Goal: Task Accomplishment & Management: Manage account settings

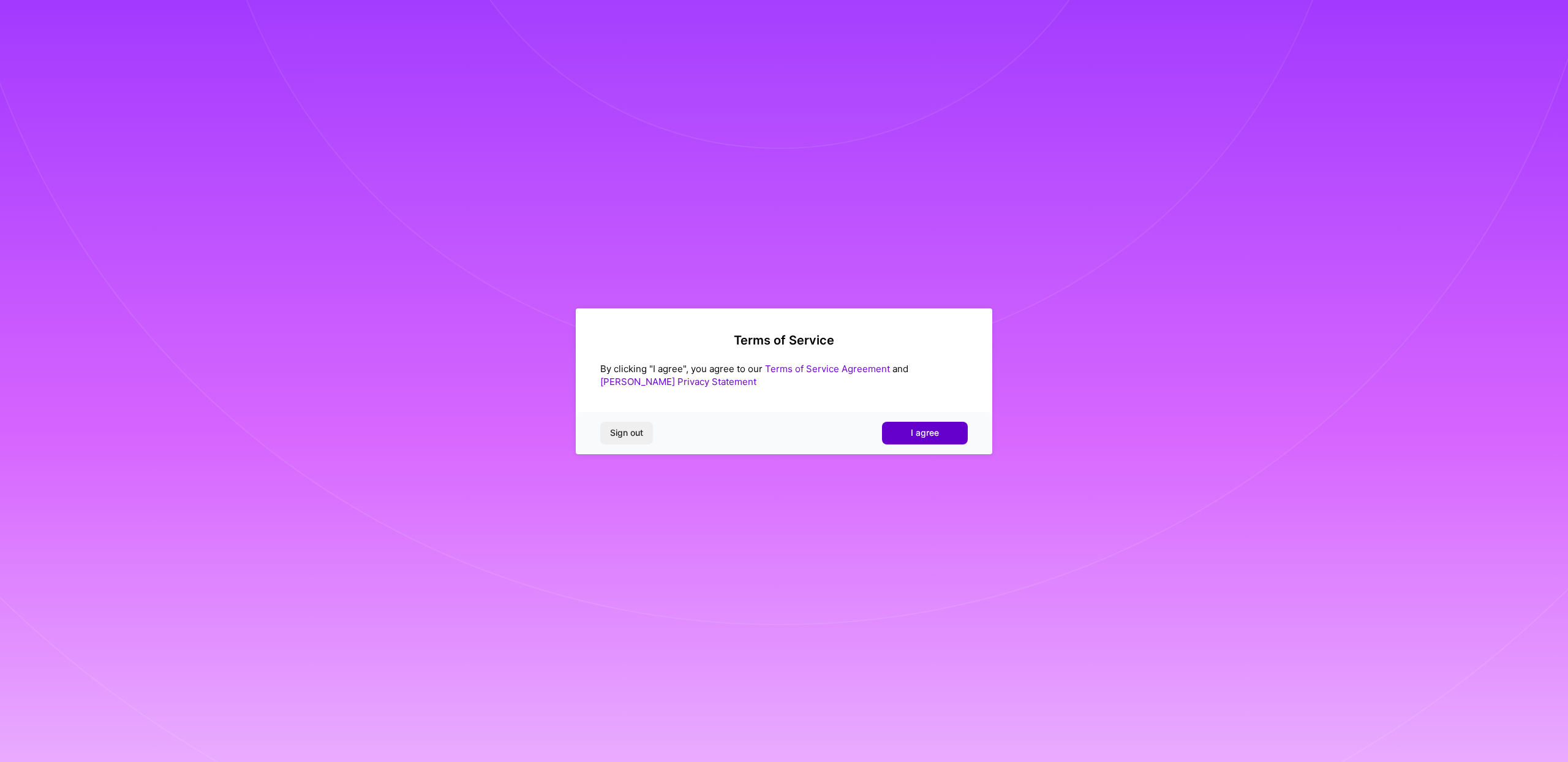
drag, startPoint x: 941, startPoint y: 415, endPoint x: 939, endPoint y: 422, distance: 7.3
click at [941, 415] on div "Sign out I agree" at bounding box center [784, 432] width 416 height 41
click at [940, 426] on button "I agree" at bounding box center [924, 432] width 86 height 22
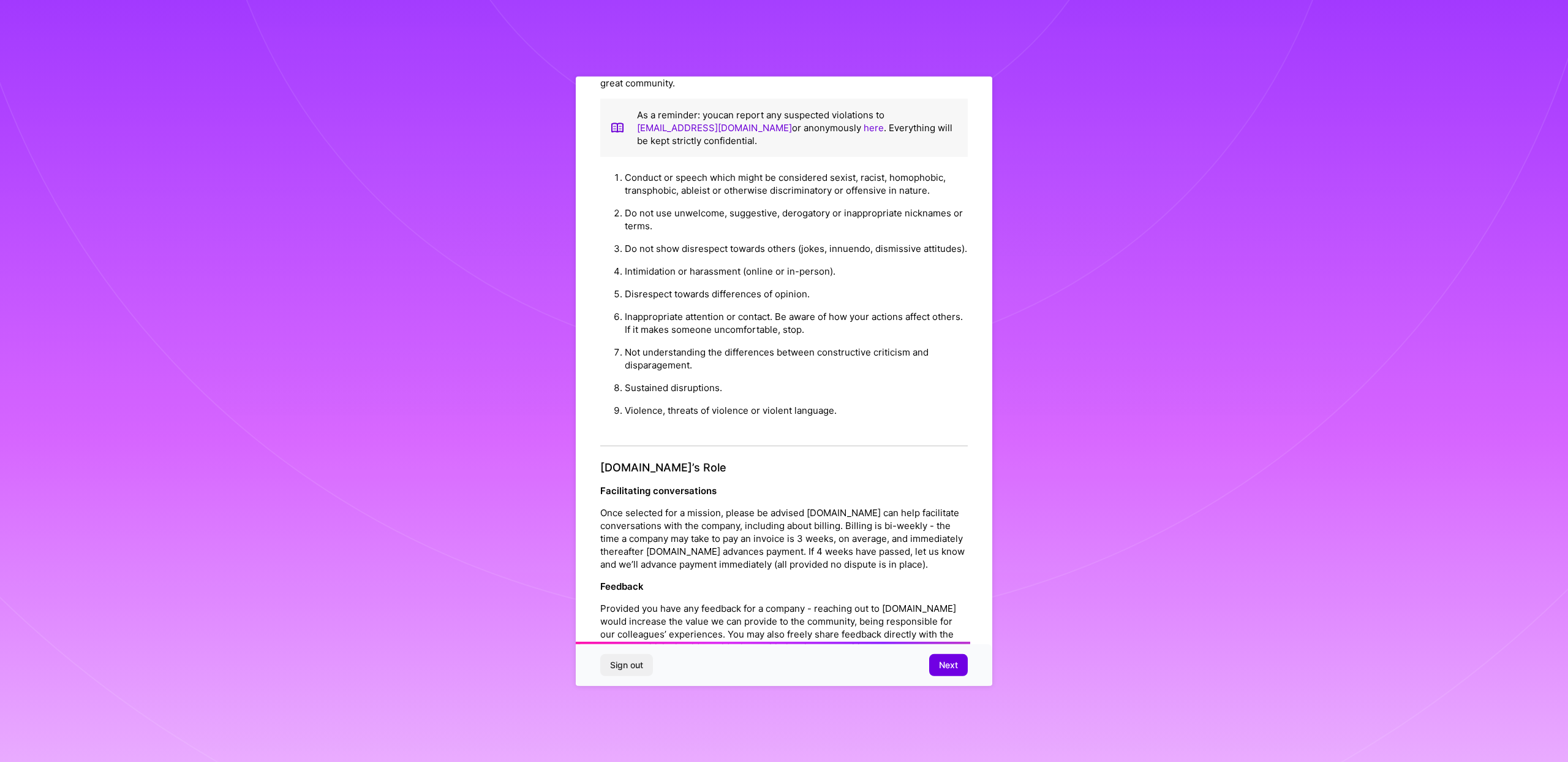
scroll to position [1035, 0]
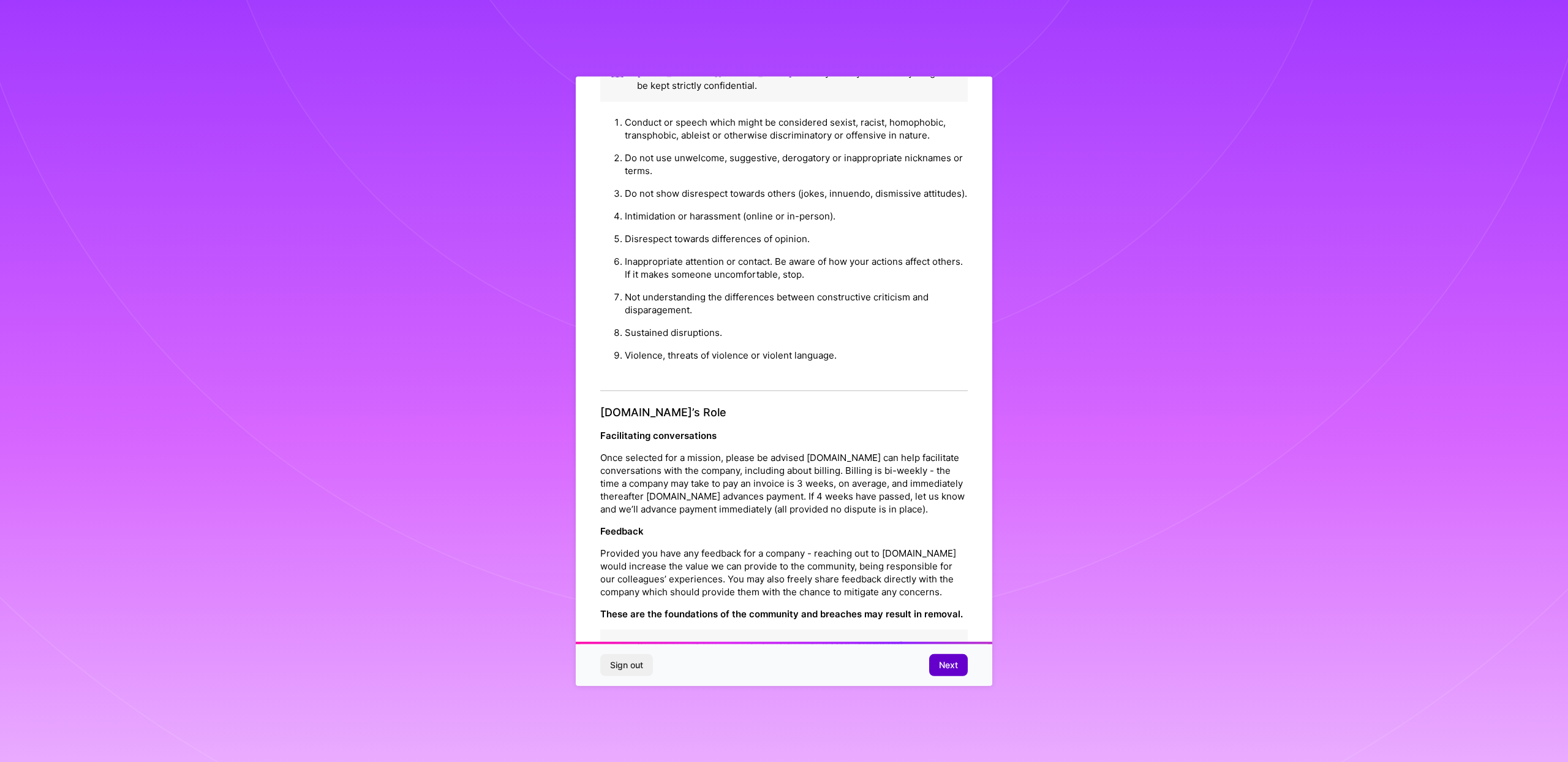
click at [945, 667] on span "Next" at bounding box center [949, 665] width 19 height 12
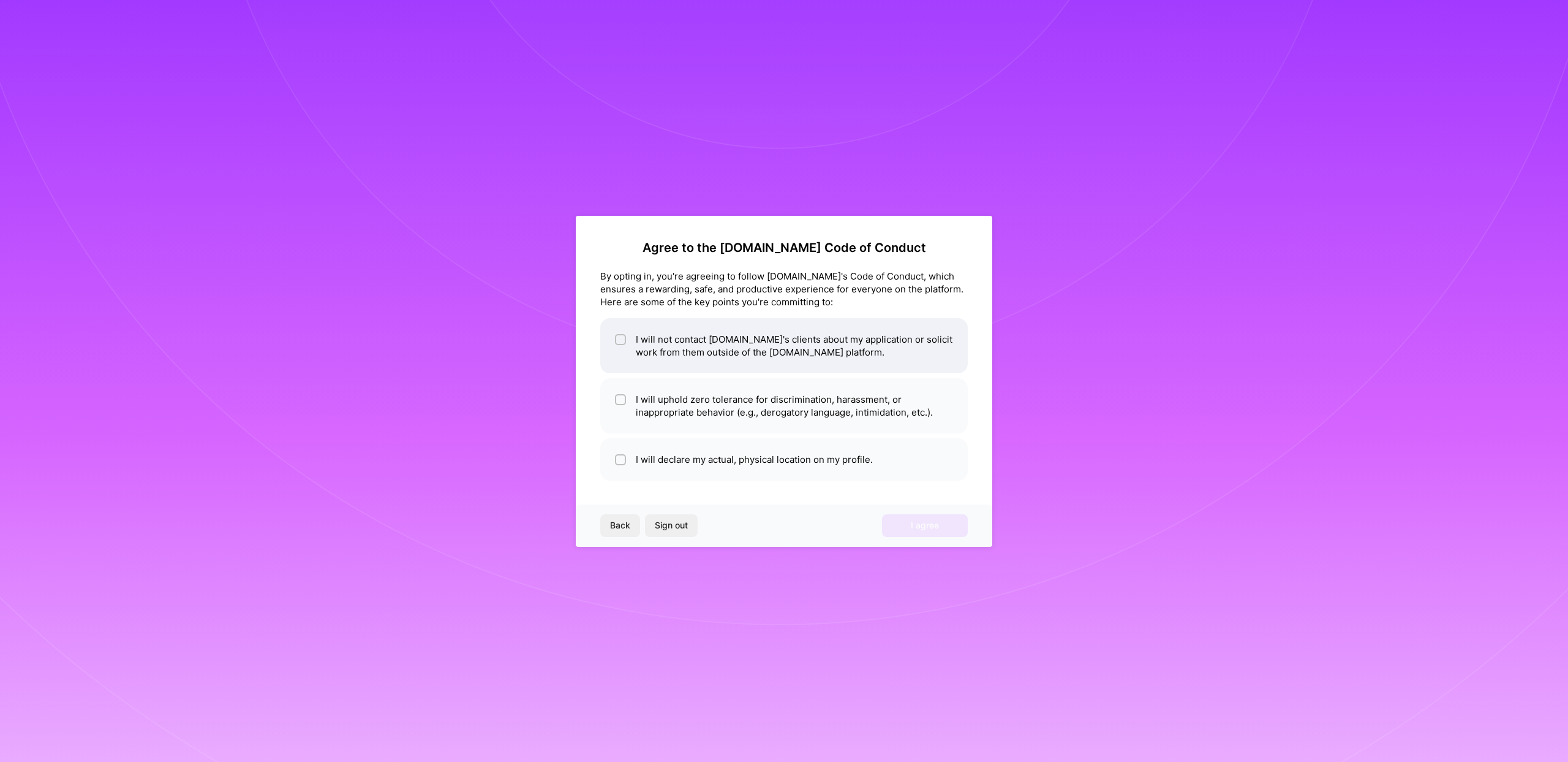
click at [619, 338] on input "checkbox" at bounding box center [622, 340] width 9 height 9
checkbox input "true"
click at [624, 402] on input "checkbox" at bounding box center [622, 400] width 9 height 9
checkbox input "true"
click at [616, 457] on div at bounding box center [620, 459] width 11 height 11
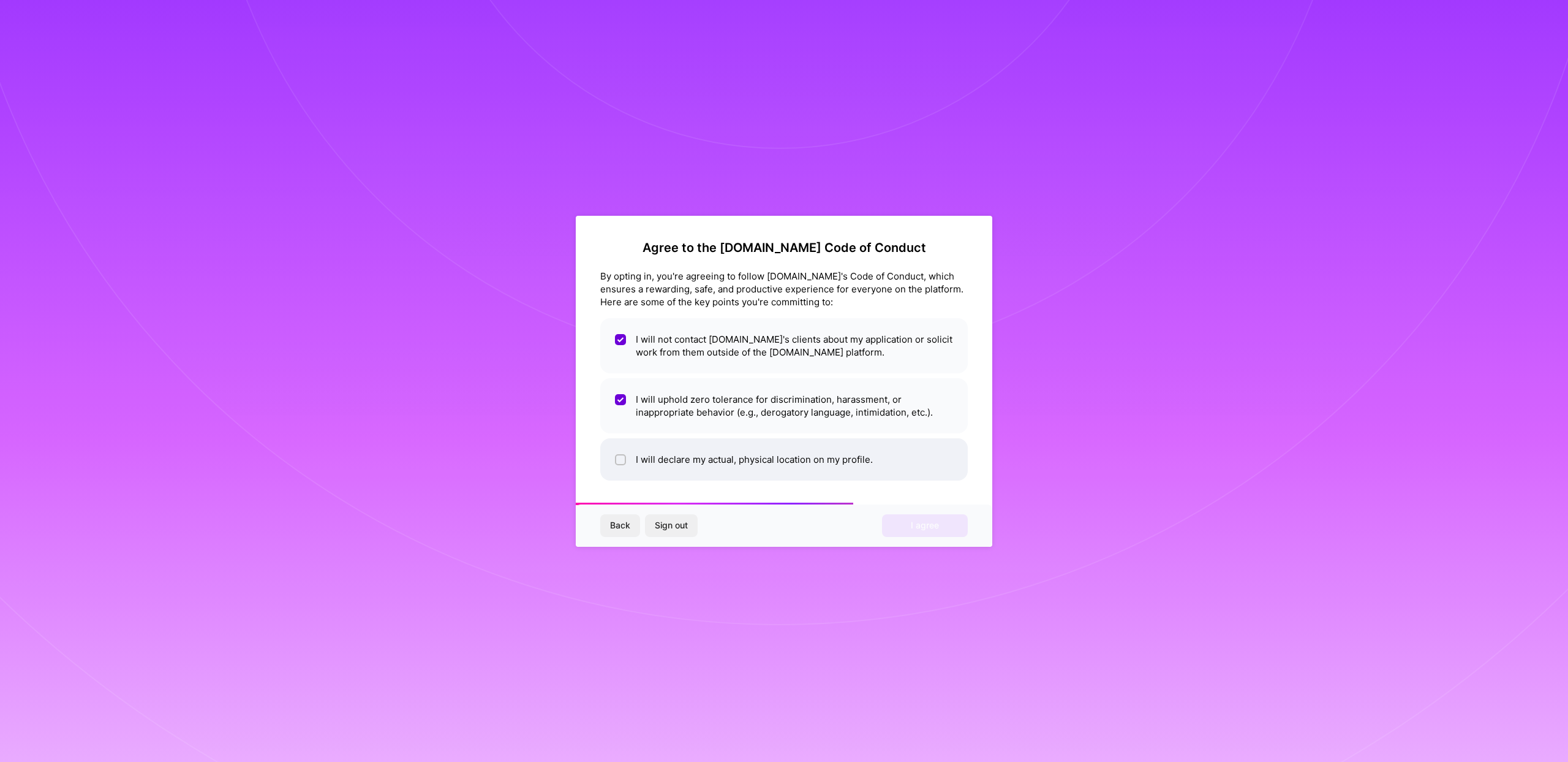
checkbox input "true"
click at [945, 527] on button "I agree" at bounding box center [924, 525] width 86 height 22
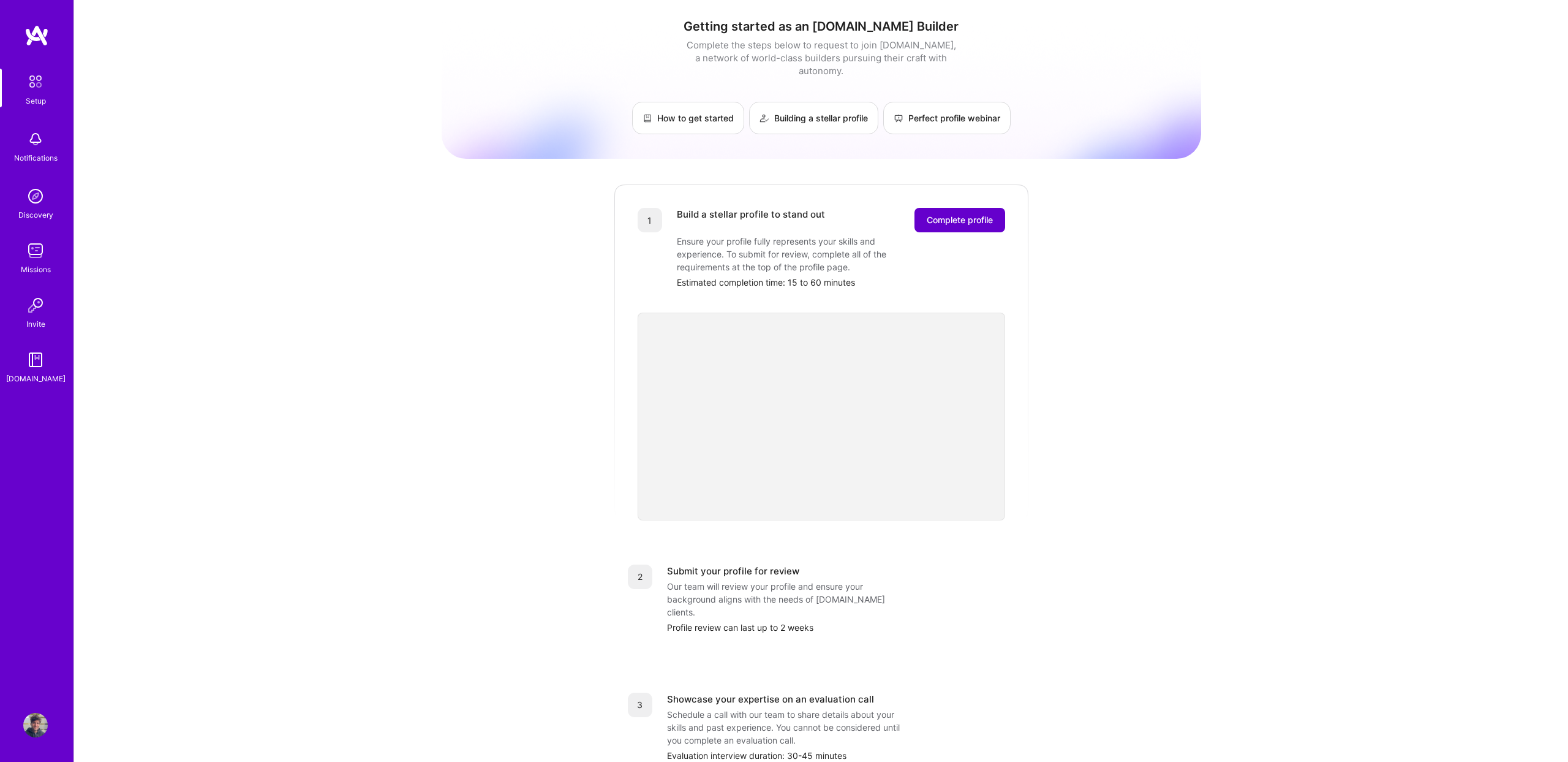
click at [950, 213] on span "Complete profile" at bounding box center [959, 220] width 66 height 12
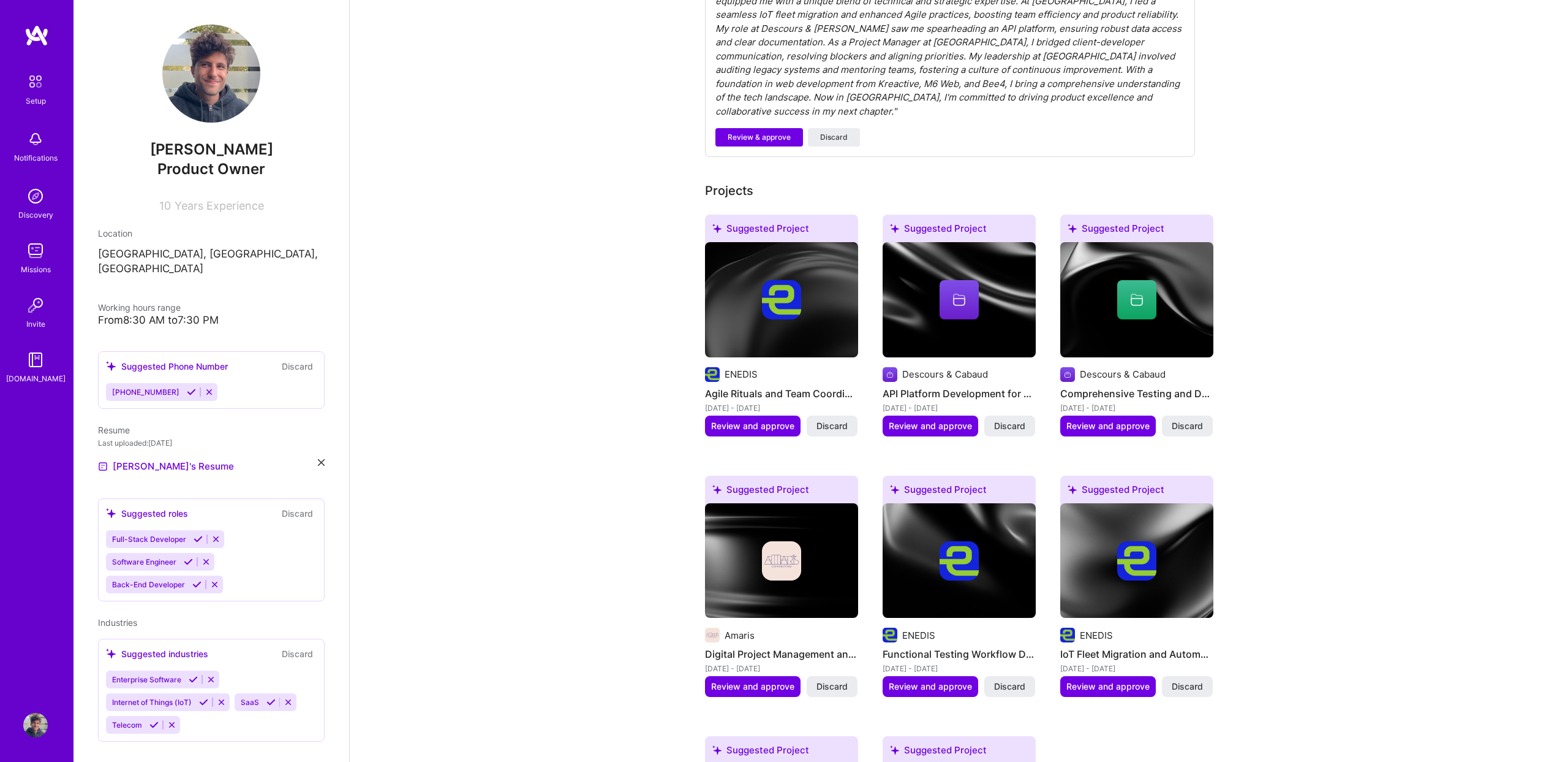
scroll to position [457, 0]
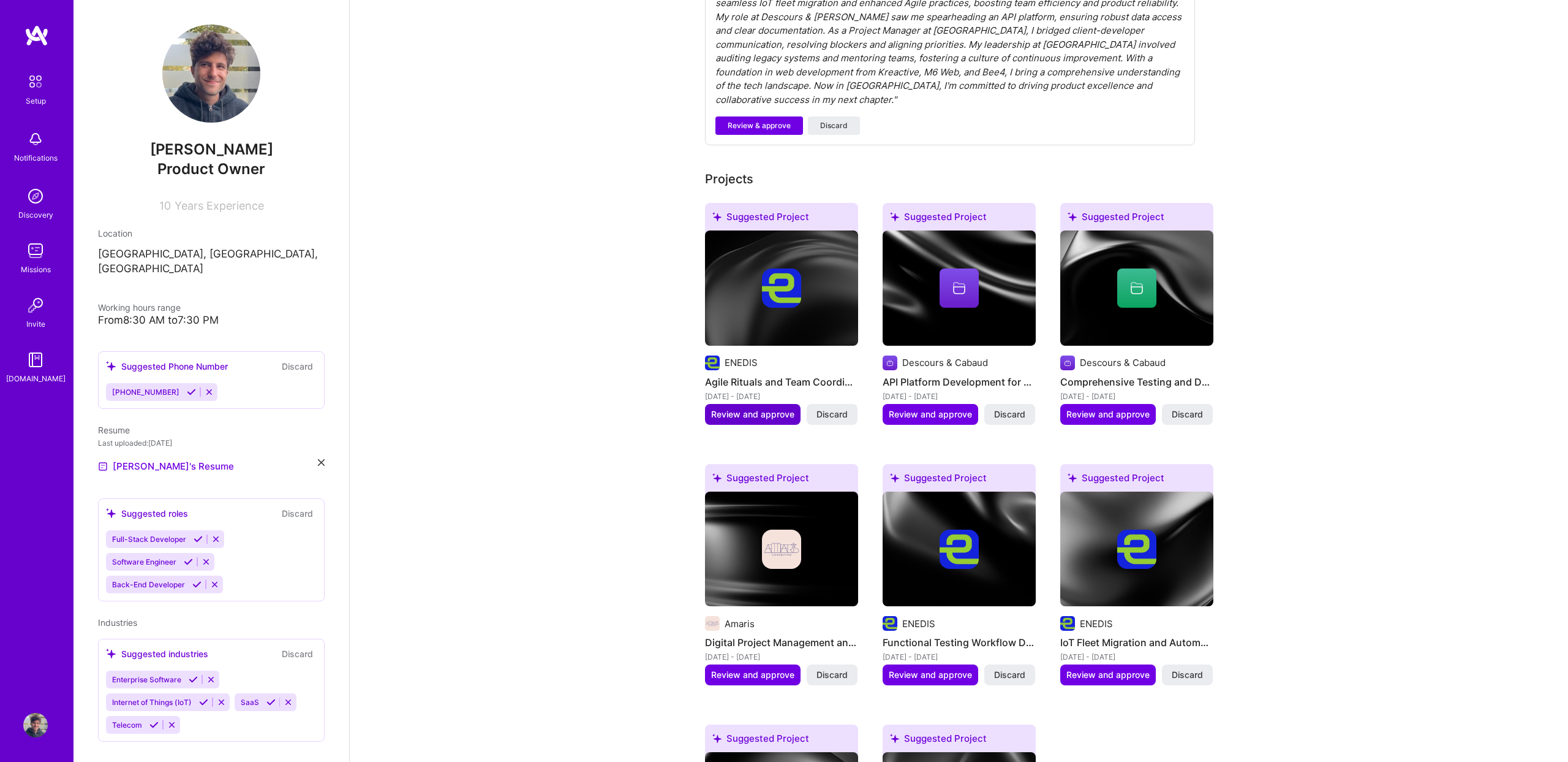
click at [743, 408] on span "Review and approve" at bounding box center [753, 415] width 83 height 12
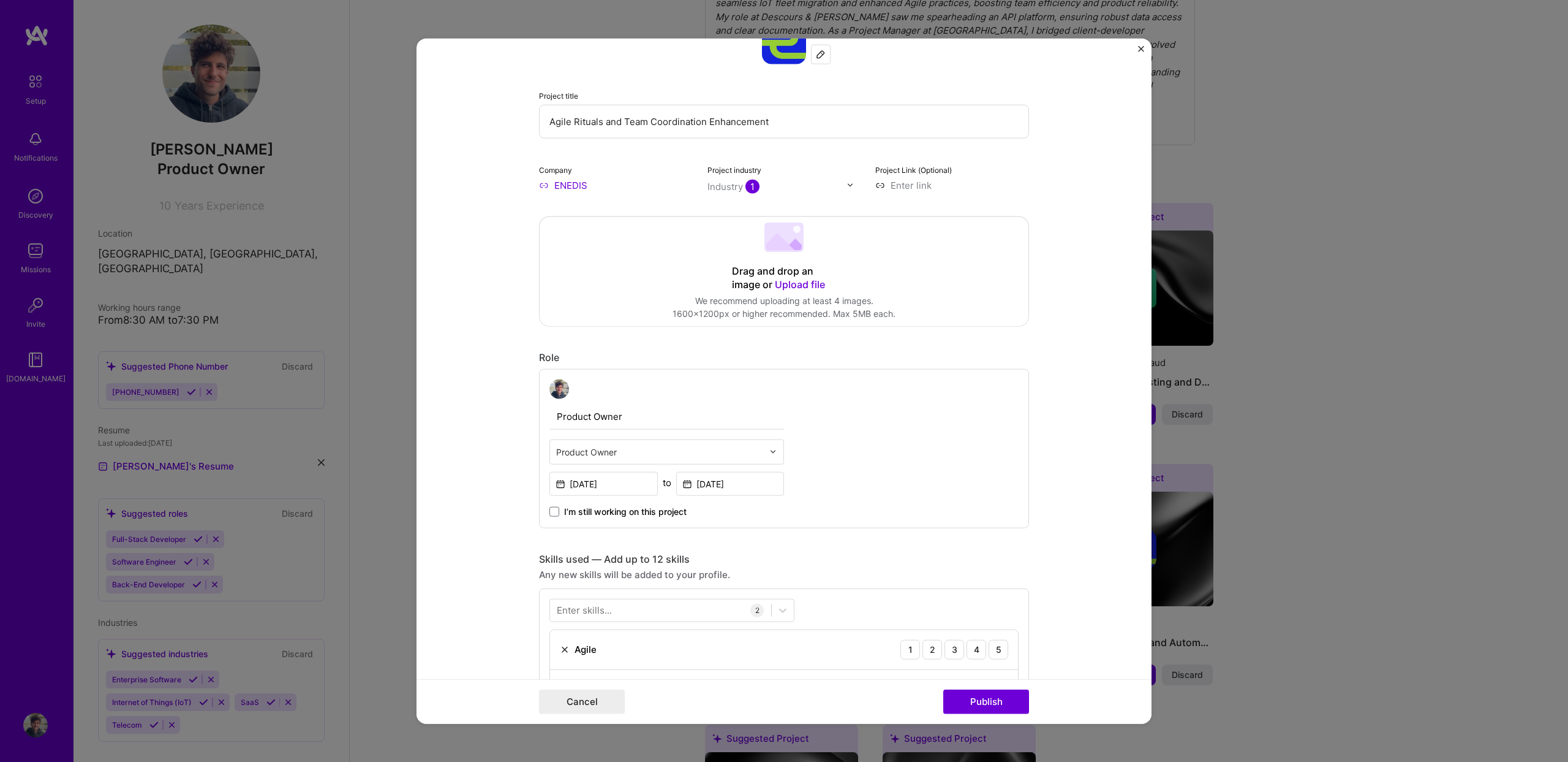
scroll to position [0, 0]
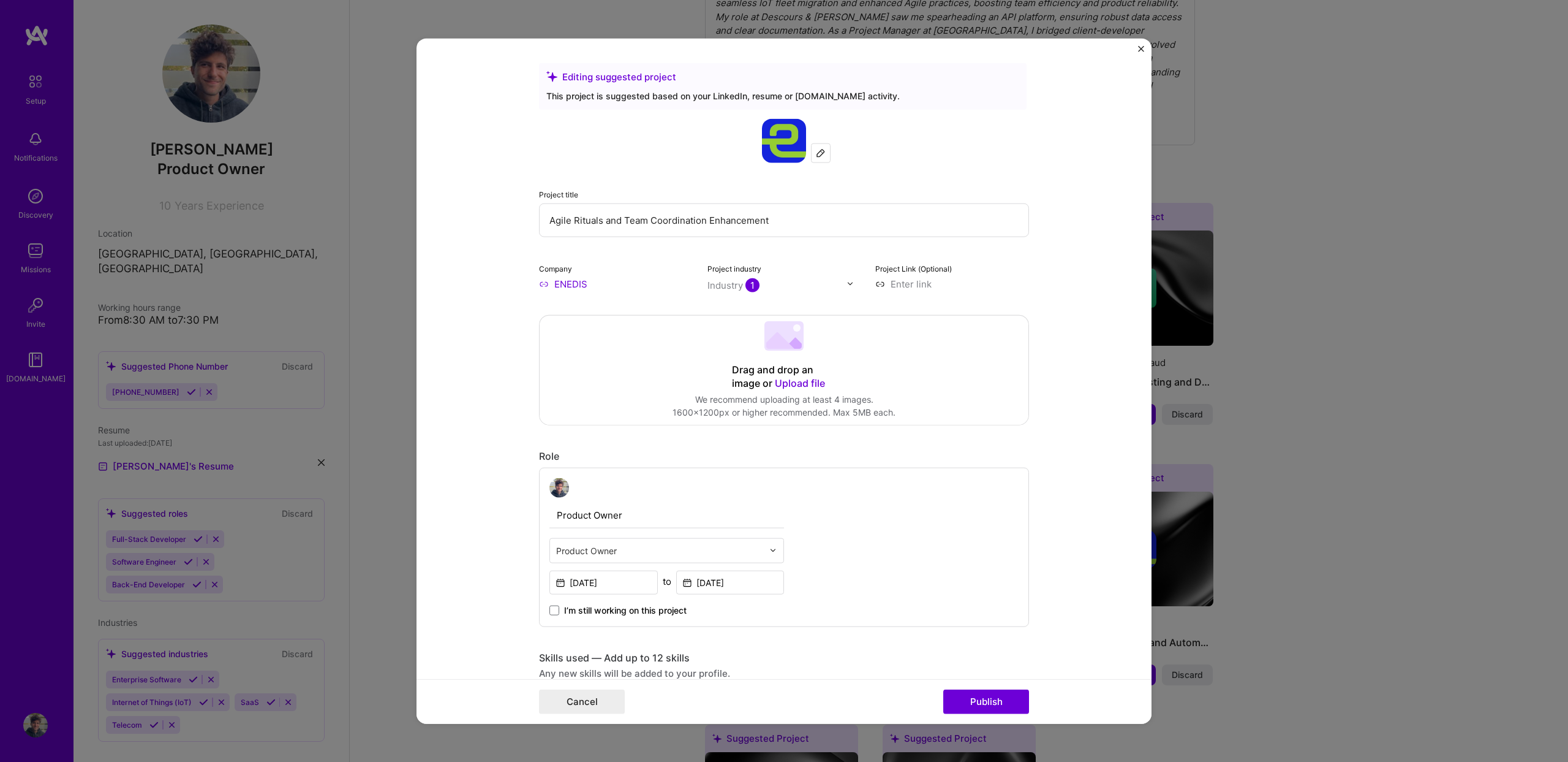
click at [1143, 49] on img "Close" at bounding box center [1141, 48] width 6 height 6
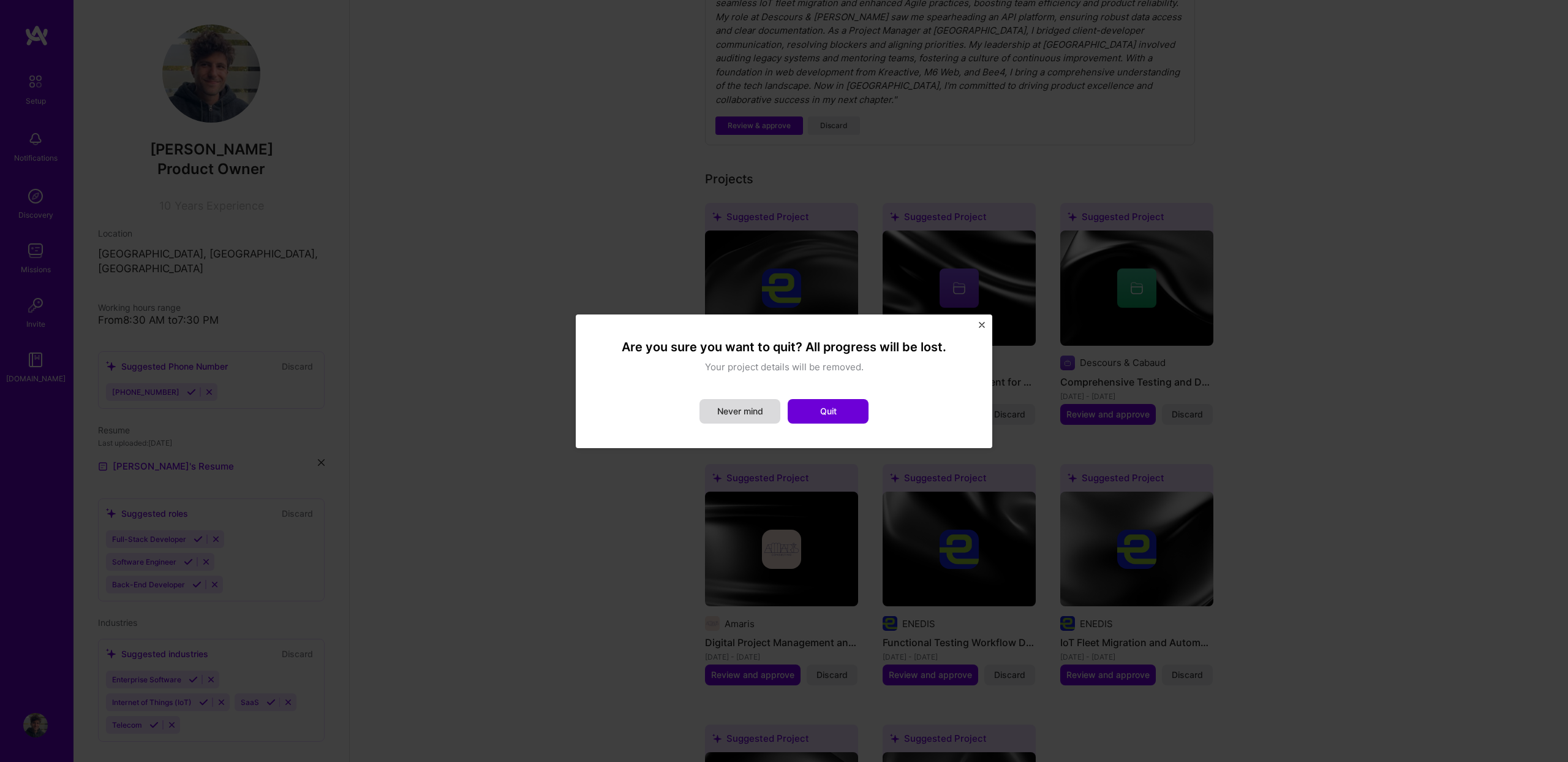
click at [754, 415] on button "Never mind" at bounding box center [740, 411] width 81 height 25
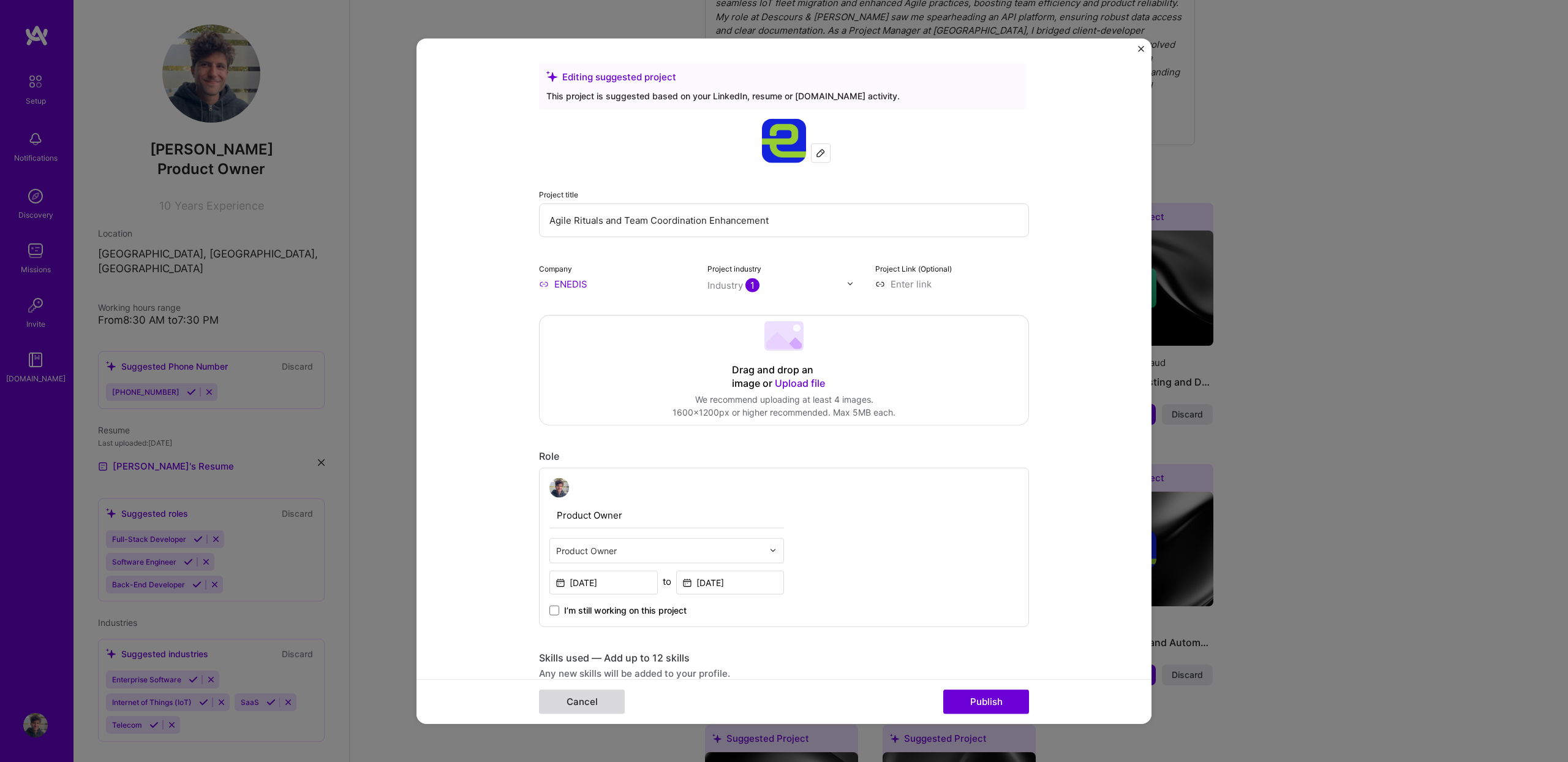
click at [607, 703] on button "Cancel" at bounding box center [581, 702] width 86 height 25
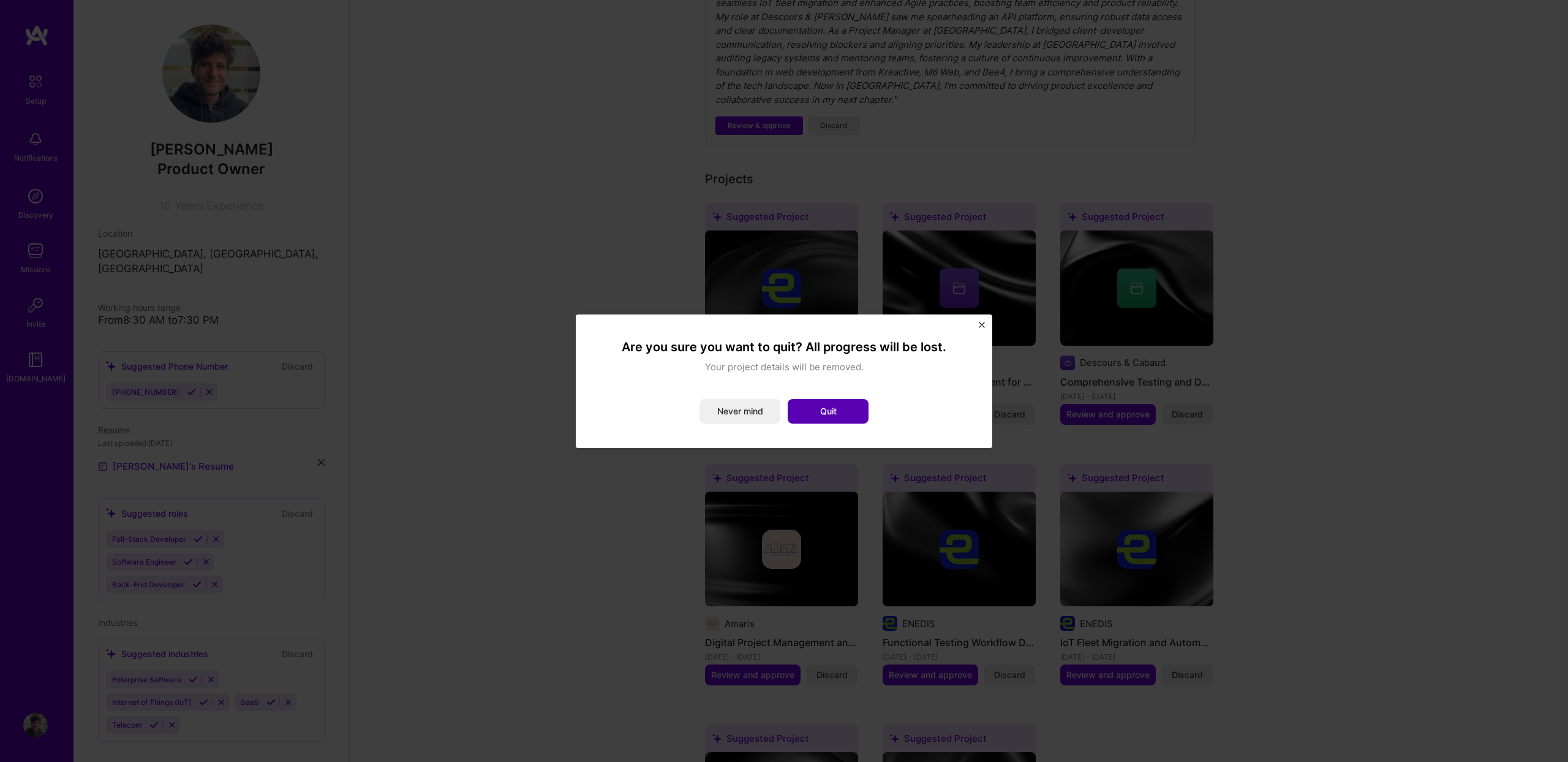
click at [843, 410] on button "Quit" at bounding box center [828, 411] width 81 height 25
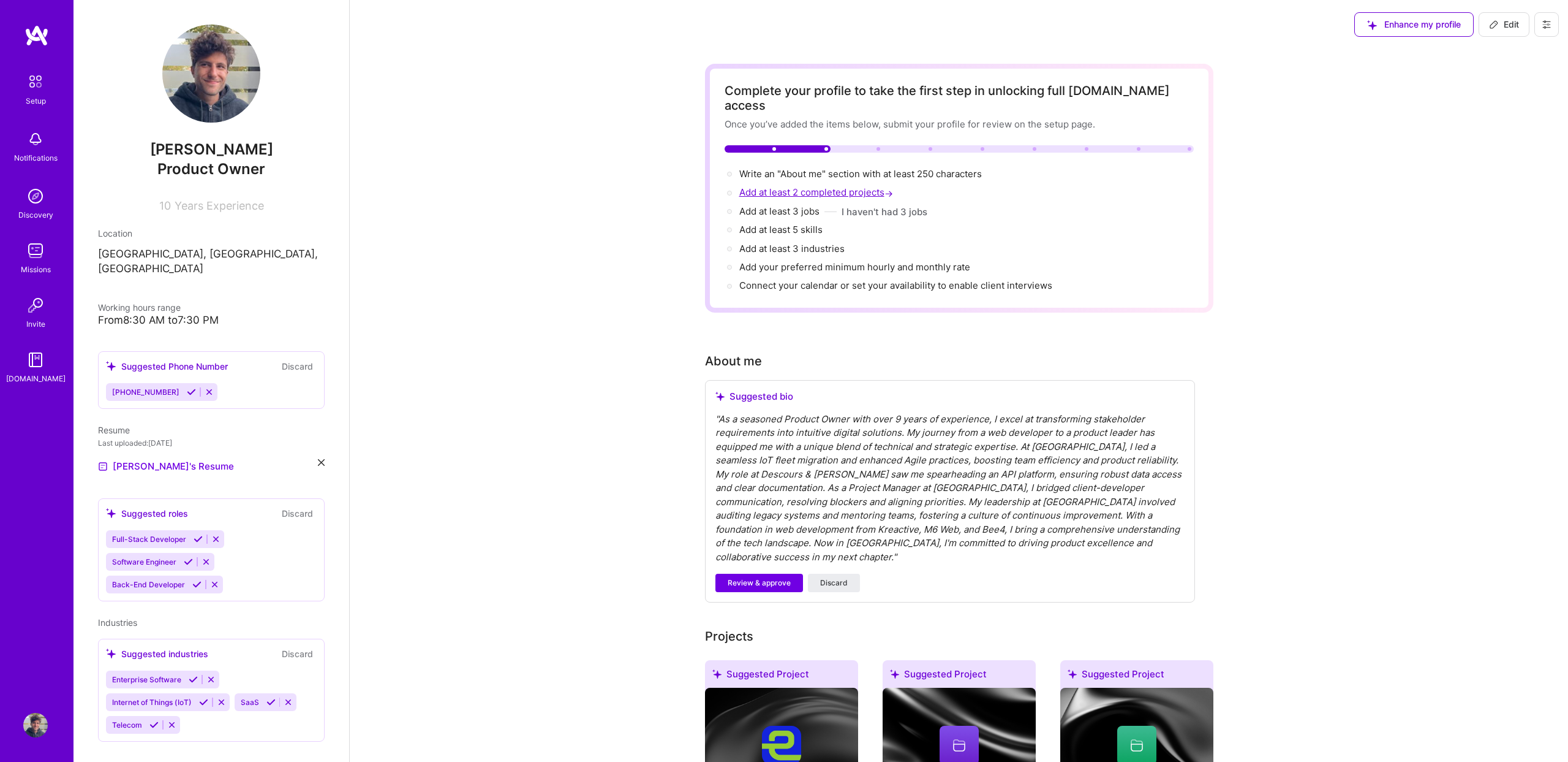
click at [811, 186] on span "Add at least 2 completed projects →" at bounding box center [818, 191] width 156 height 11
select select "US"
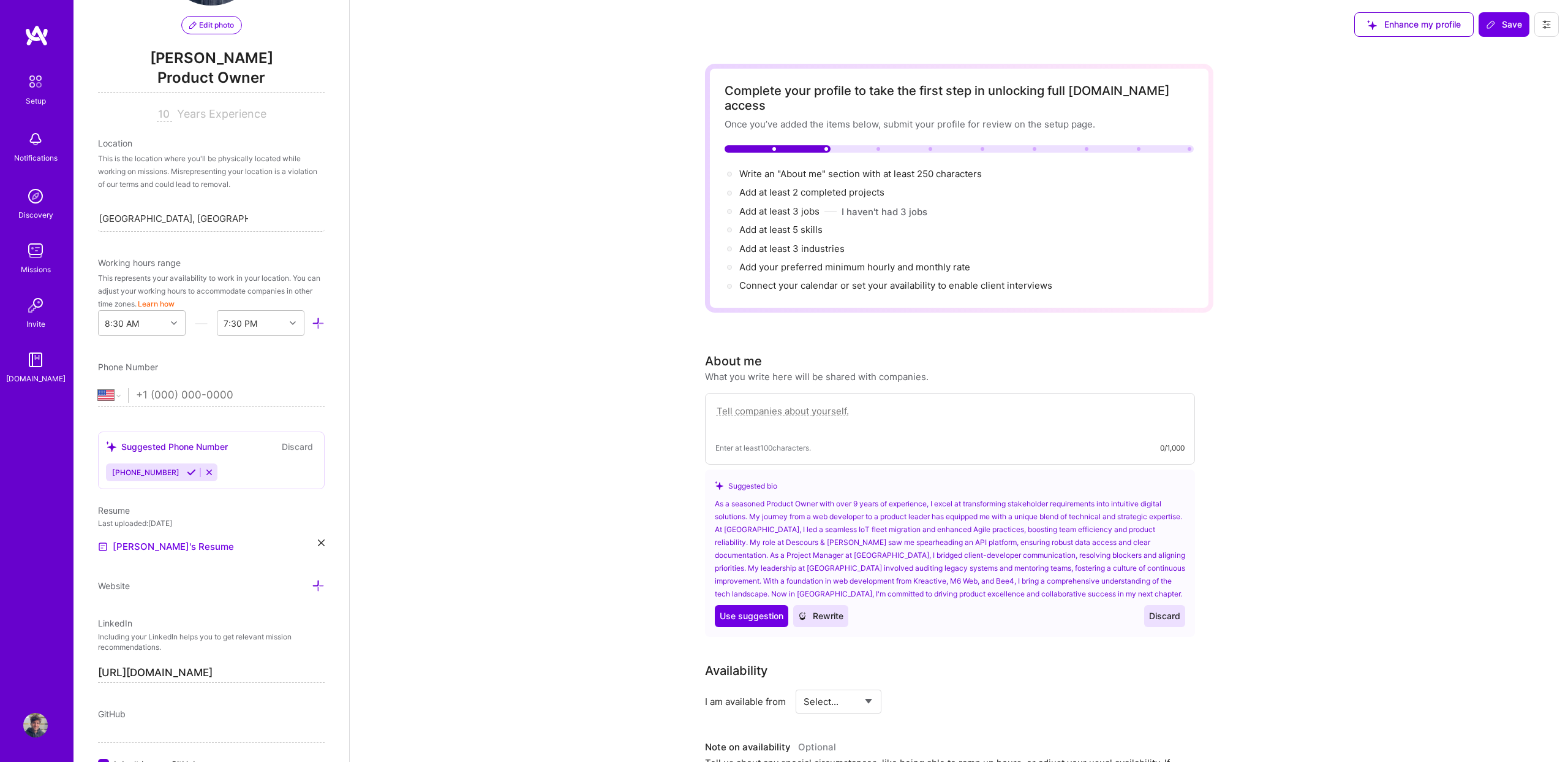
scroll to position [117, 0]
click at [175, 323] on icon at bounding box center [174, 322] width 6 height 6
click at [138, 392] on div "6:00 AM" at bounding box center [141, 392] width 87 height 23
click at [267, 322] on div "End Time" at bounding box center [251, 323] width 67 height 25
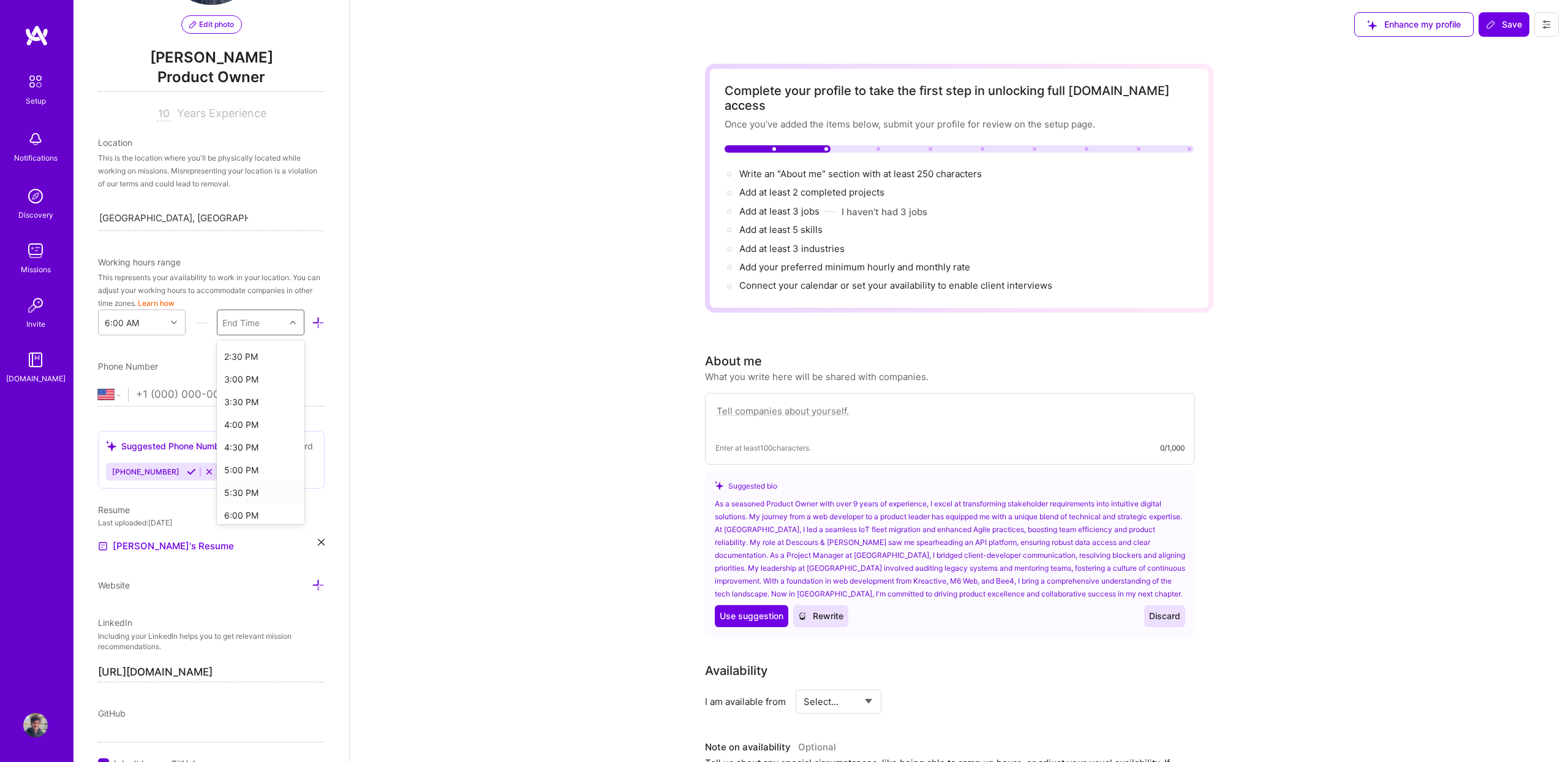
scroll to position [384, 0]
click at [262, 512] on div "6:00 PM" at bounding box center [260, 514] width 87 height 23
click at [292, 320] on icon at bounding box center [293, 322] width 6 height 6
click at [256, 392] on div "5:00 PM" at bounding box center [260, 391] width 87 height 23
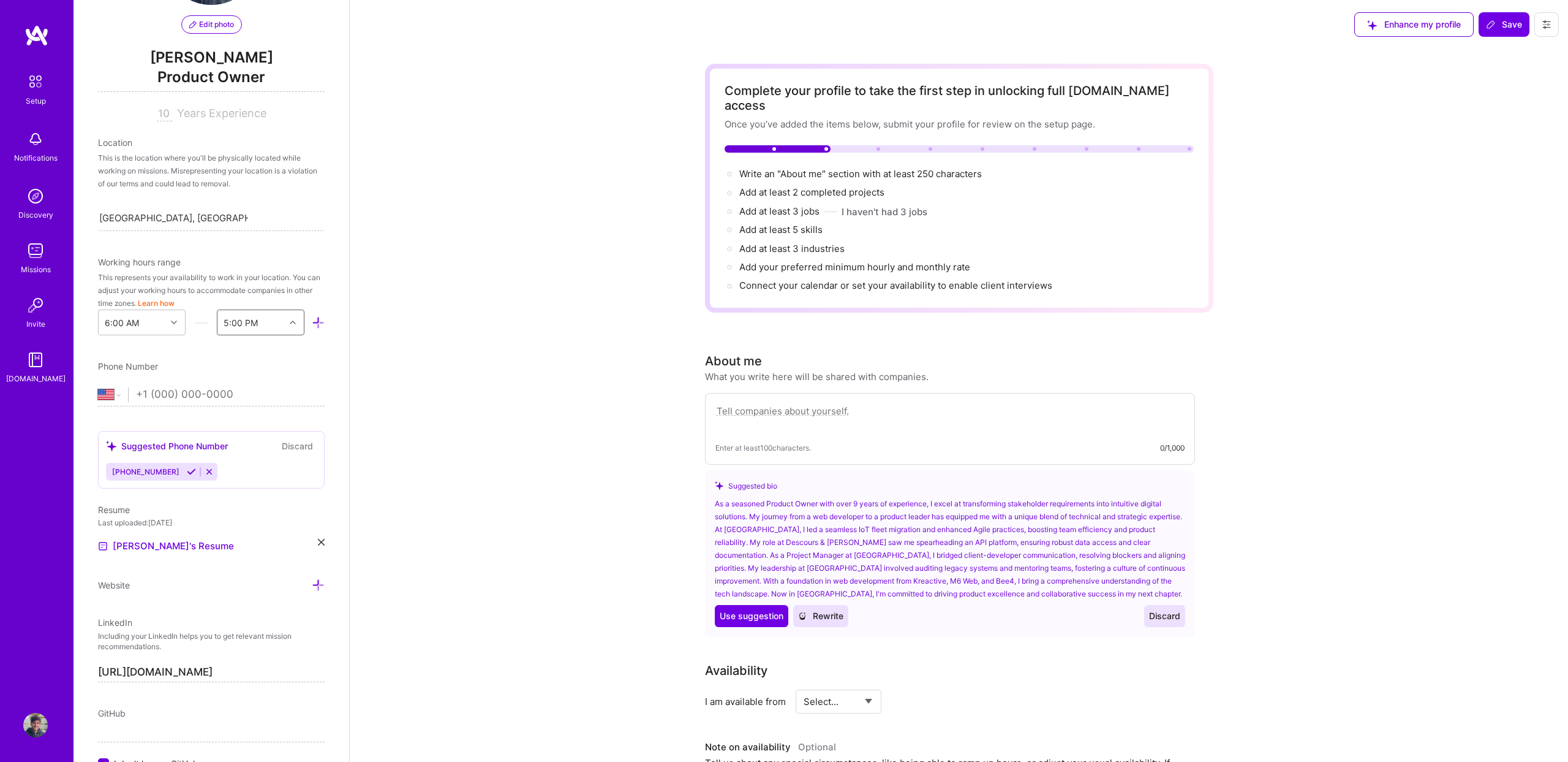
click at [322, 322] on icon at bounding box center [318, 322] width 13 height 13
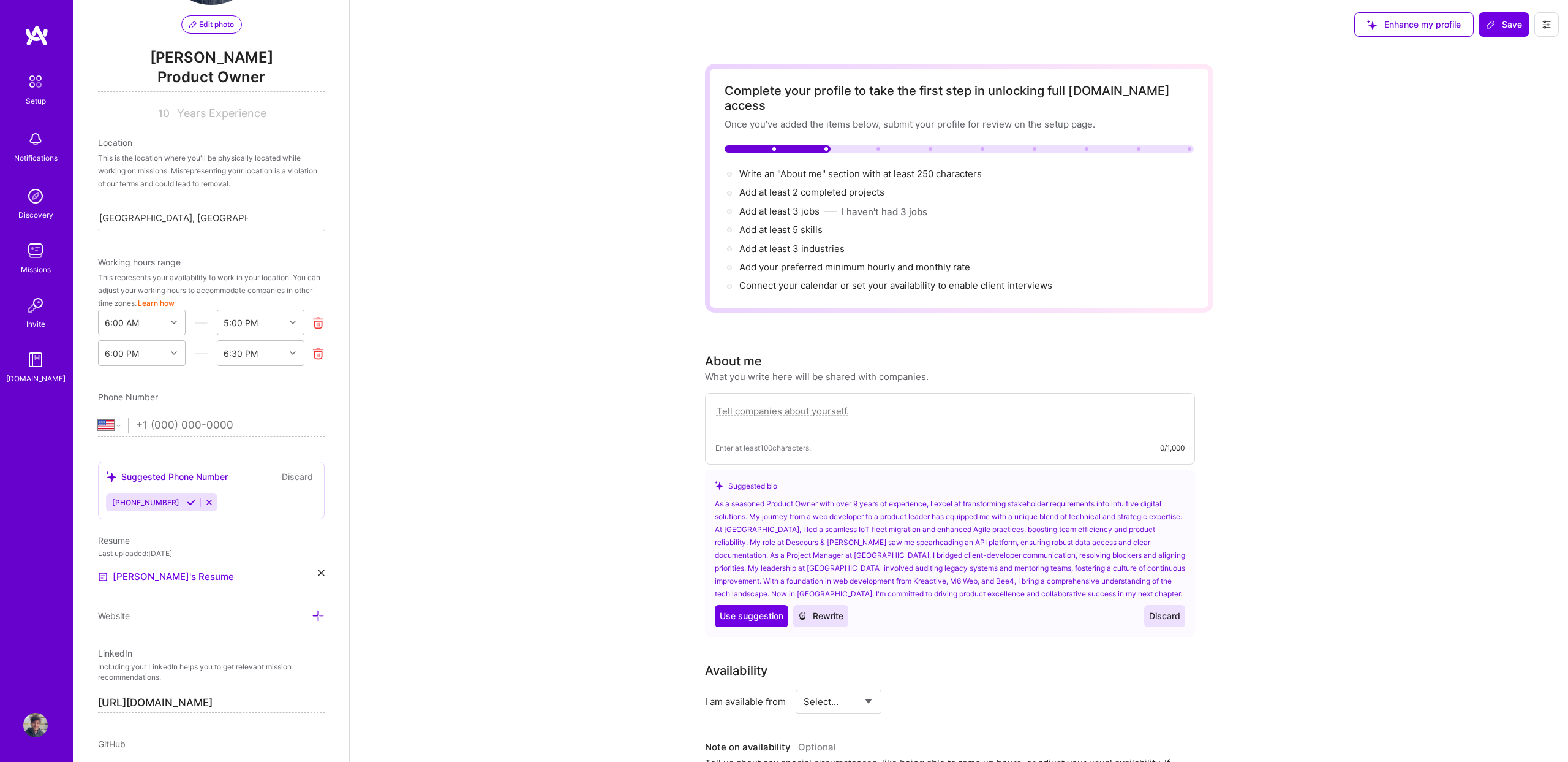
click at [313, 350] on icon at bounding box center [318, 353] width 13 height 13
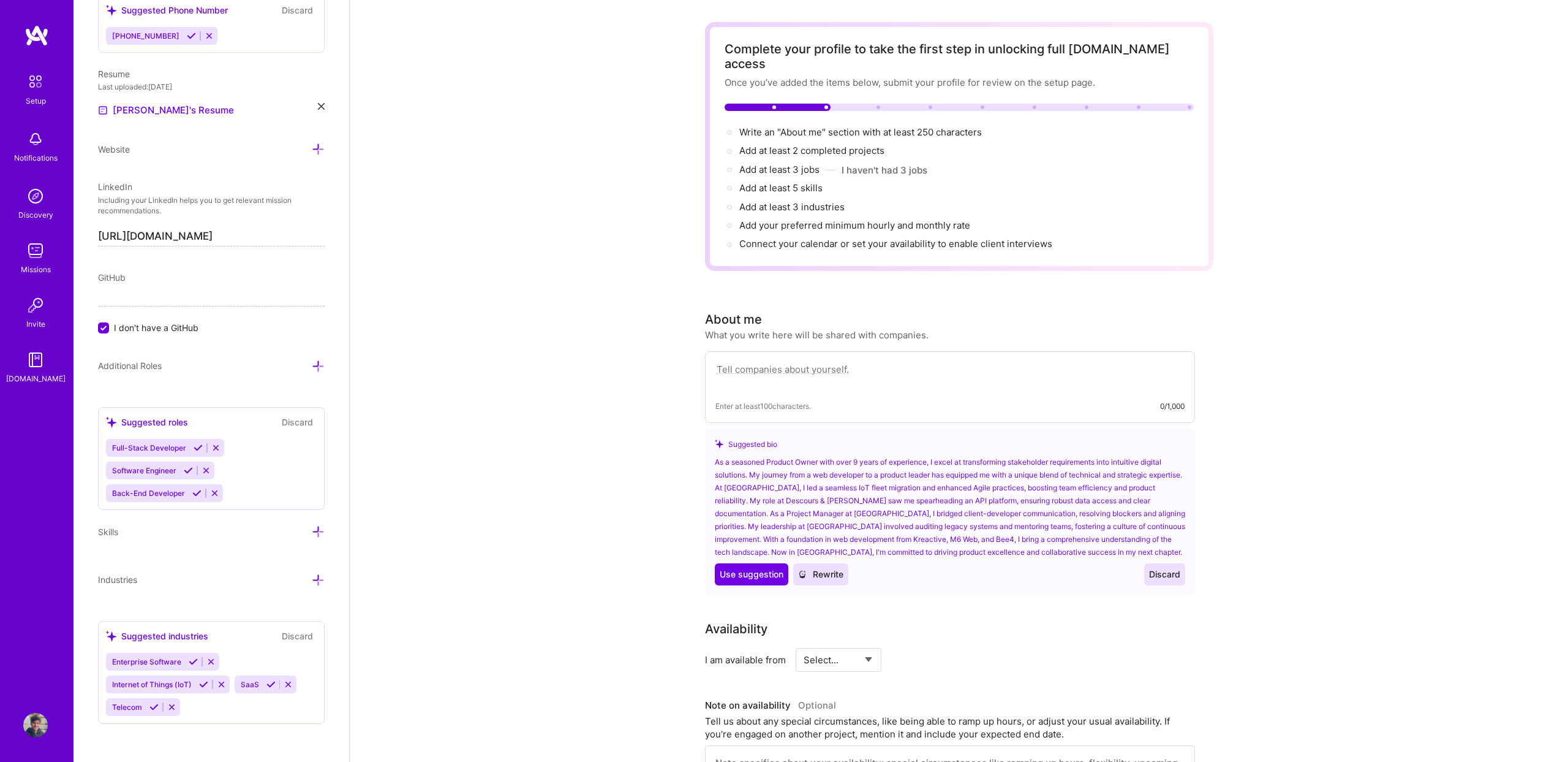
scroll to position [0, 0]
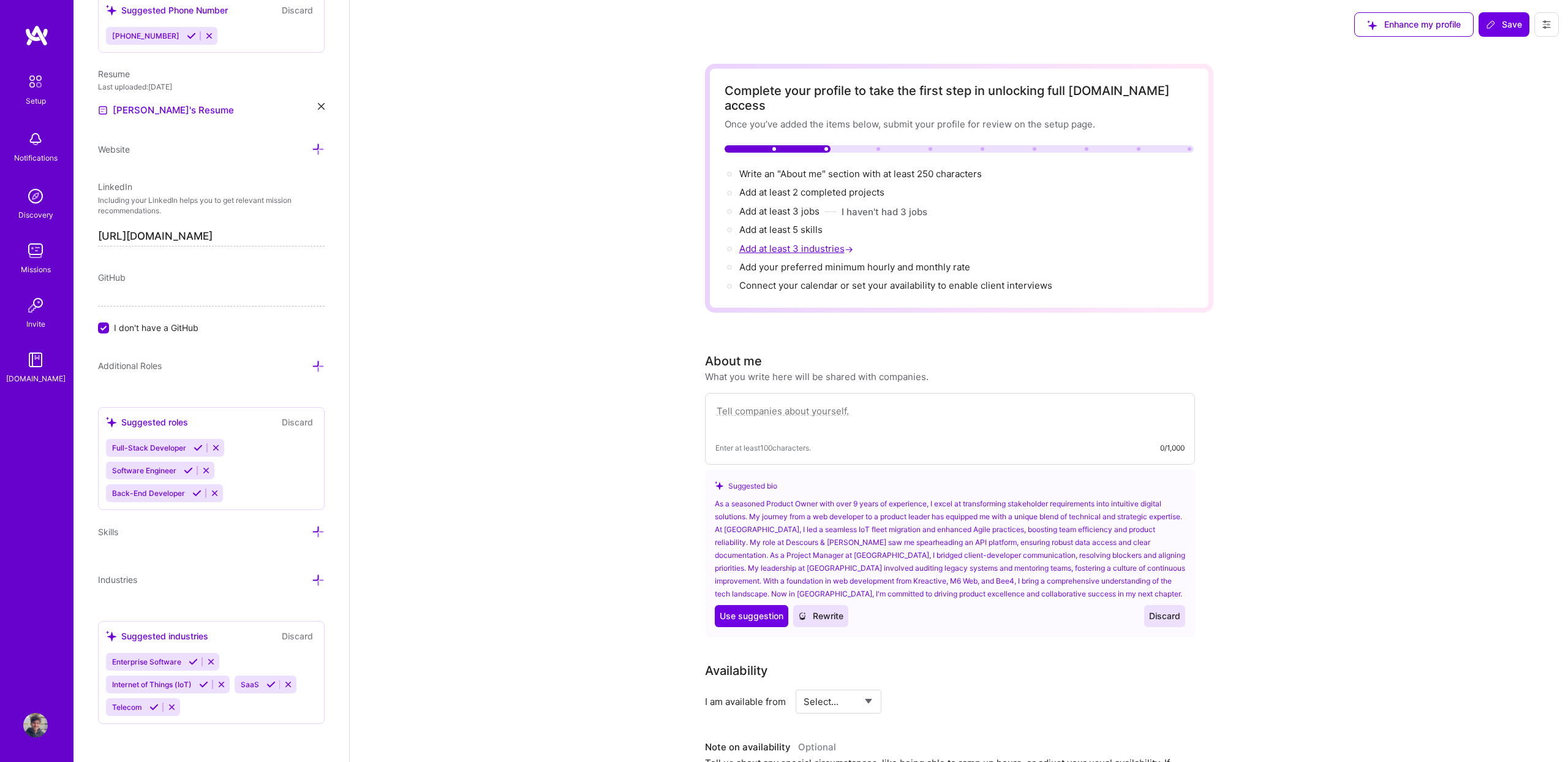
click at [792, 243] on span "Add at least 3 industries →" at bounding box center [798, 248] width 116 height 11
click at [795, 243] on span "Add at least 3 industries →" at bounding box center [798, 248] width 116 height 11
click at [765, 224] on span "Add at least 5 skills →" at bounding box center [787, 229] width 94 height 11
click at [772, 205] on span "Add at least 3 jobs →" at bounding box center [786, 211] width 92 height 11
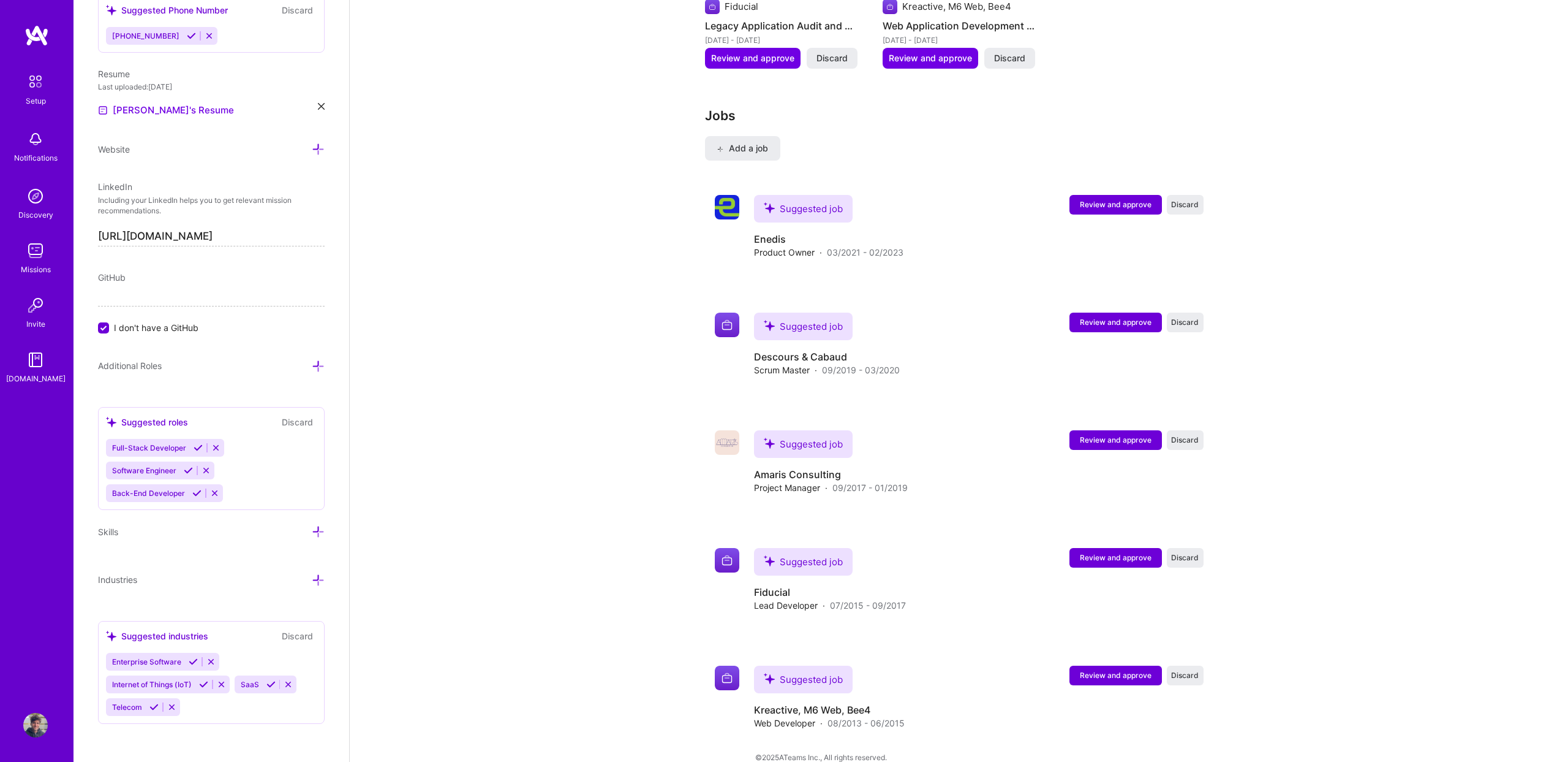
scroll to position [1856, 0]
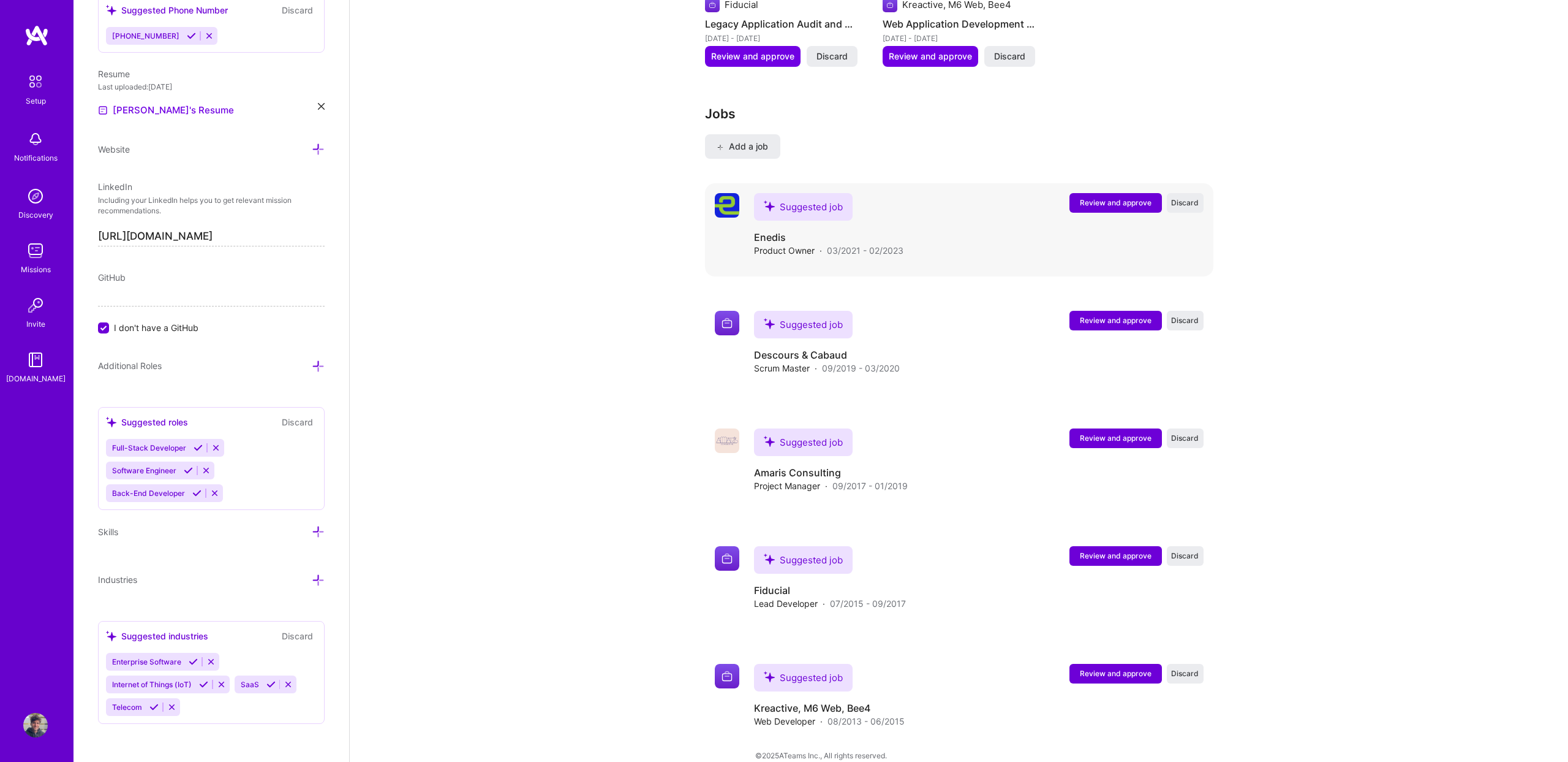
click at [1124, 198] on span "Review and approve" at bounding box center [1116, 203] width 71 height 11
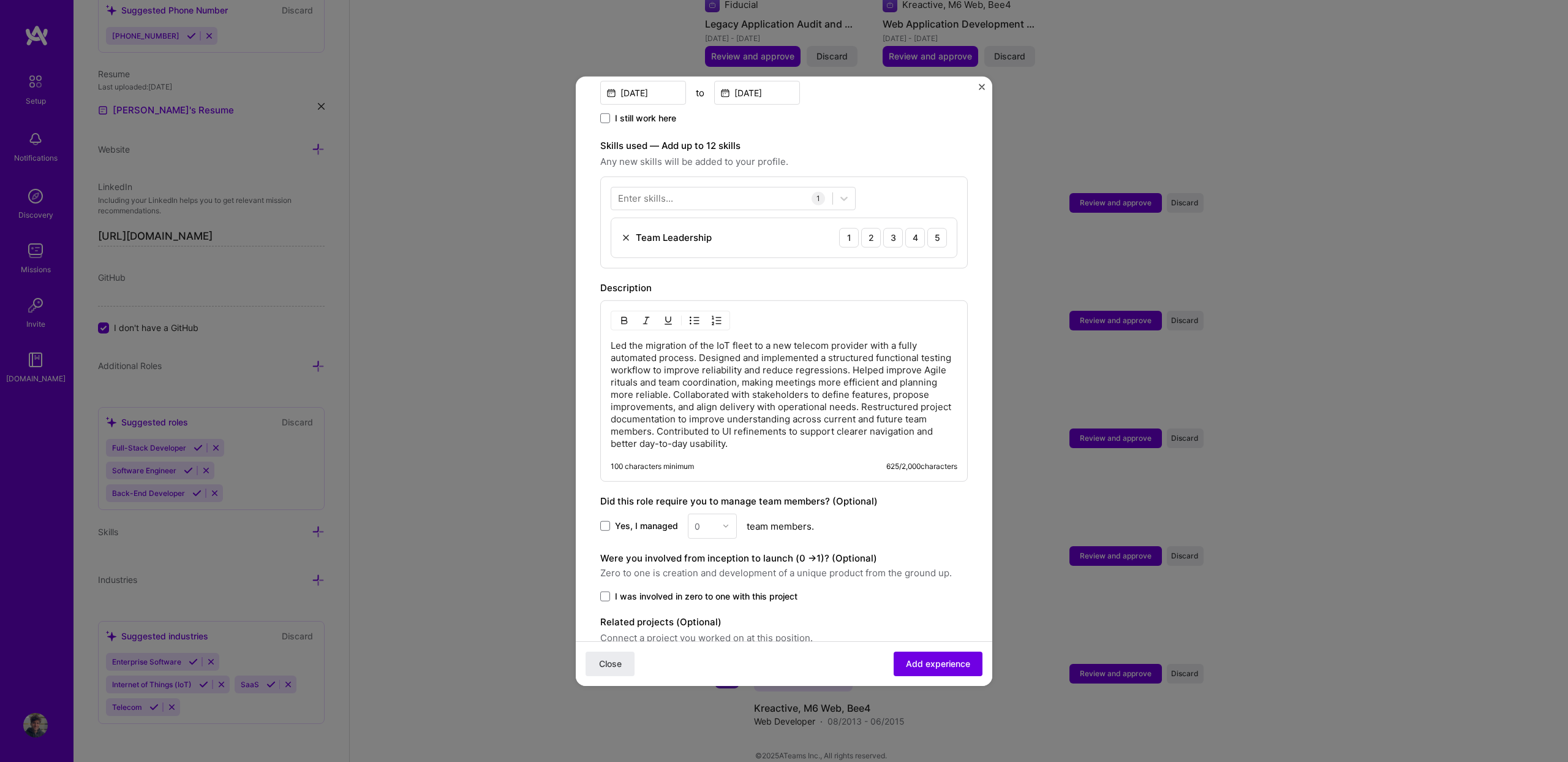
scroll to position [377, 0]
click at [613, 659] on span "Close" at bounding box center [610, 663] width 23 height 12
